Goal: Task Accomplishment & Management: Manage account settings

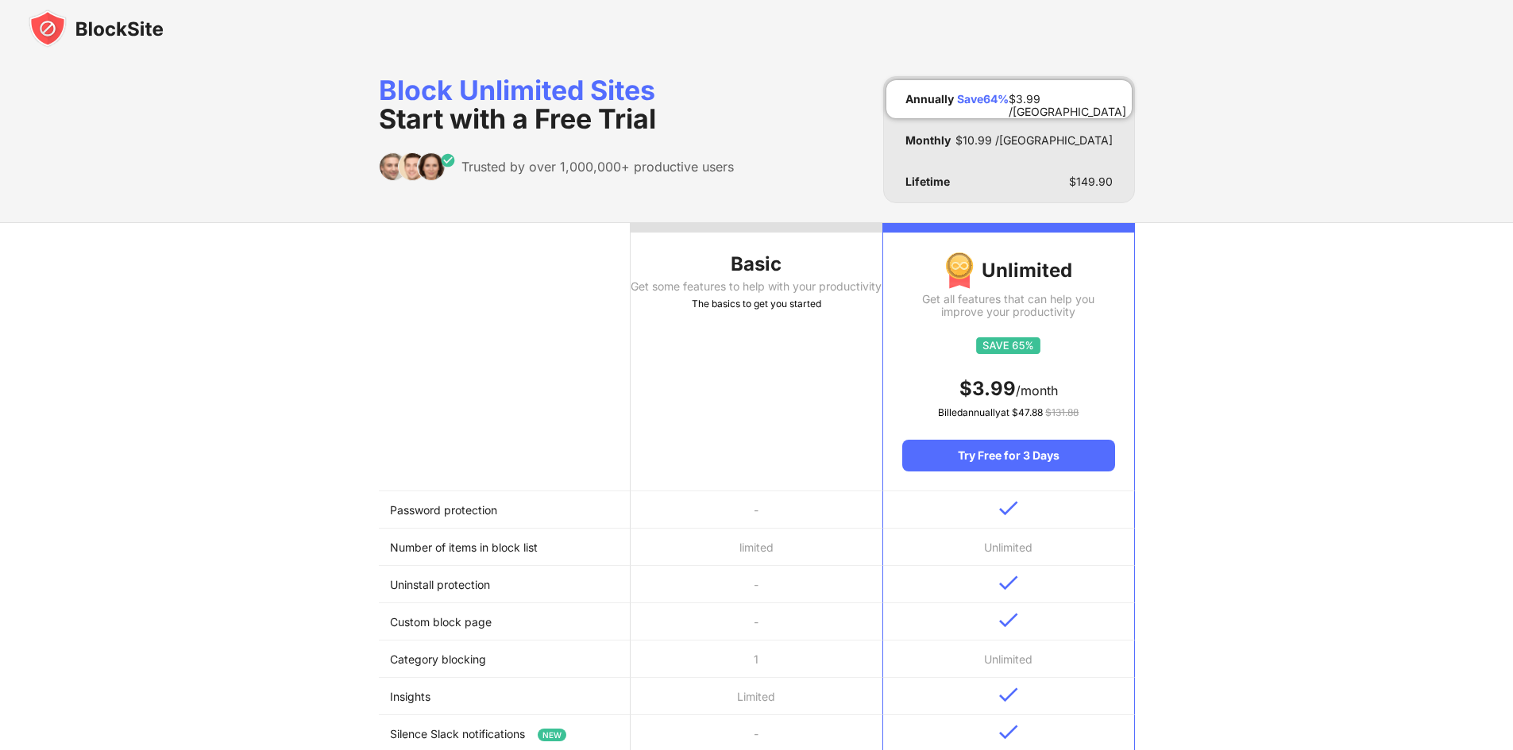
click at [71, 27] on img at bounding box center [96, 29] width 135 height 38
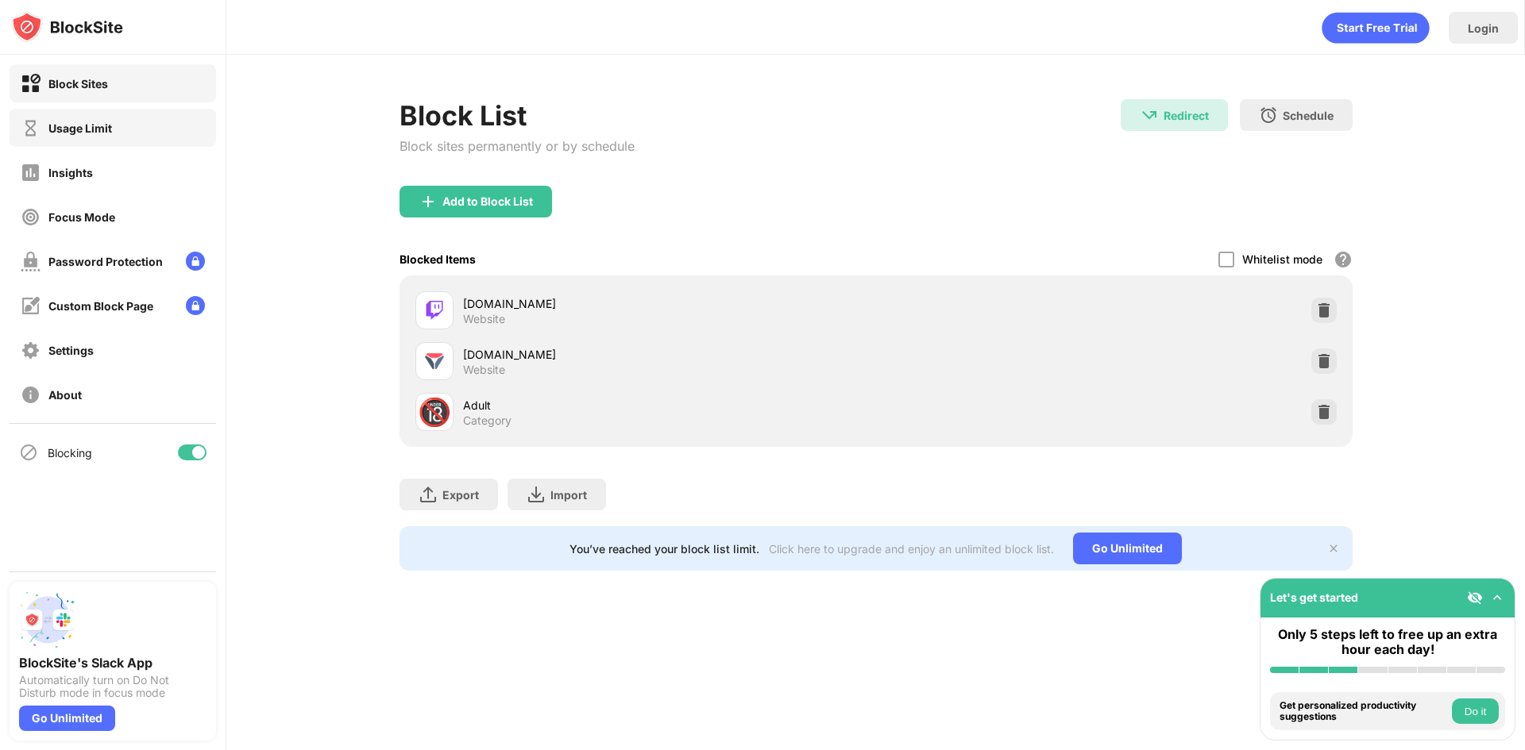
click at [129, 140] on div "Usage Limit" at bounding box center [113, 128] width 206 height 38
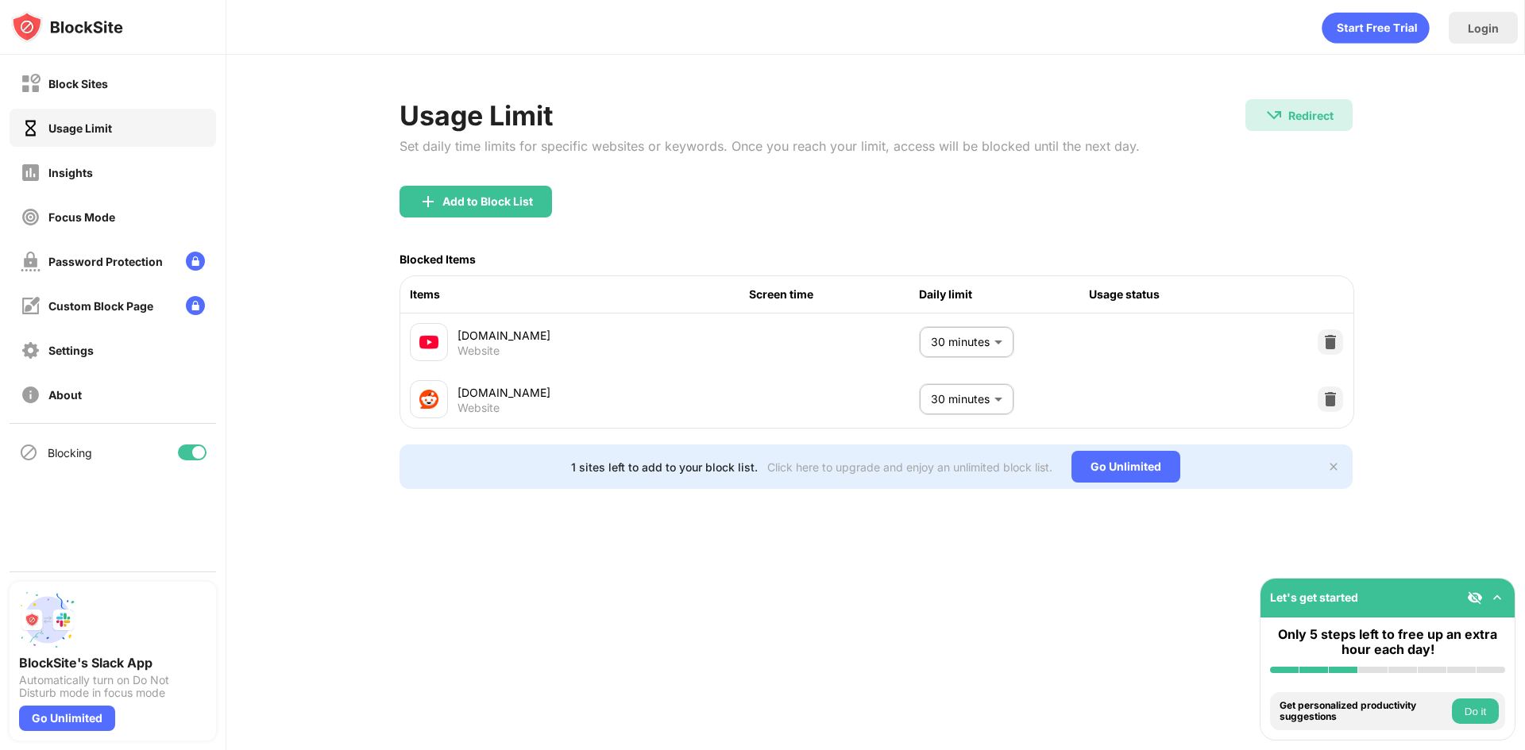
drag, startPoint x: 1140, startPoint y: 347, endPoint x: 1135, endPoint y: 340, distance: 9.1
click at [1135, 340] on div "[DOMAIN_NAME] Website 30 minutes ** ​" at bounding box center [876, 342] width 953 height 57
